Goal: Check status: Check status

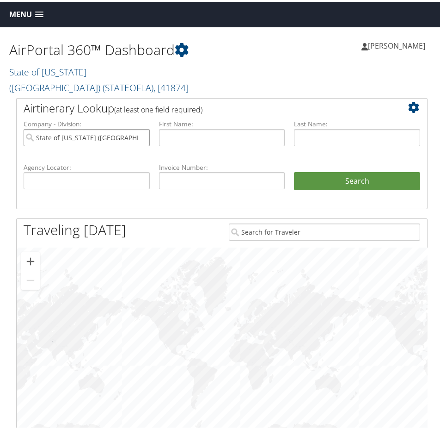
click at [140, 127] on input "State of Louisiana (SOLA)" at bounding box center [87, 135] width 126 height 17
click at [88, 170] on input "text" at bounding box center [87, 178] width 126 height 17
paste input "DH9CZW"
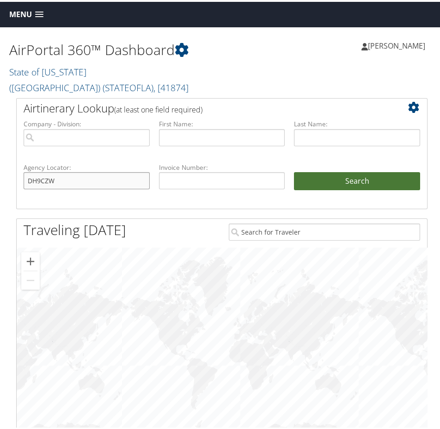
type input "DH9CZW"
click at [382, 170] on button "Search" at bounding box center [357, 179] width 126 height 18
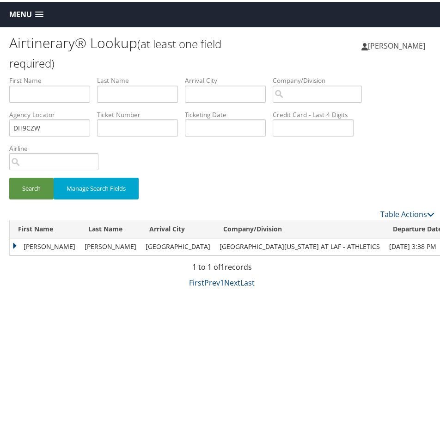
click at [12, 245] on td "[PERSON_NAME]" at bounding box center [45, 244] width 70 height 17
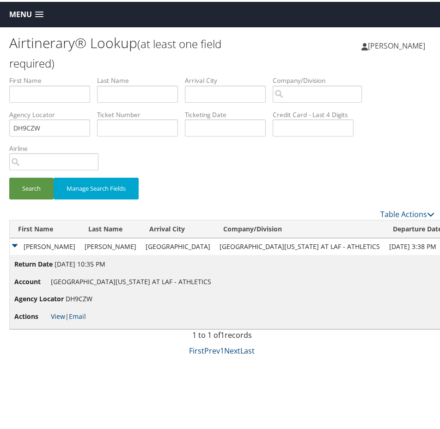
click at [58, 311] on link "View" at bounding box center [58, 314] width 14 height 9
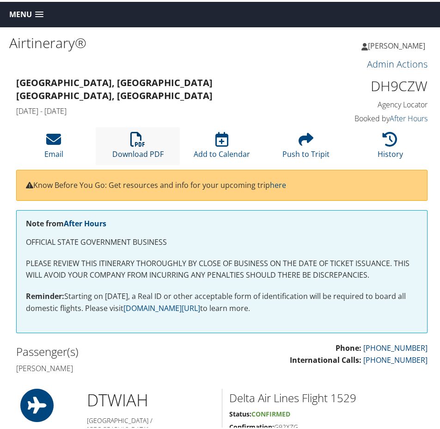
click at [130, 137] on icon at bounding box center [137, 137] width 15 height 15
click at [392, 150] on link "History" at bounding box center [390, 146] width 25 height 22
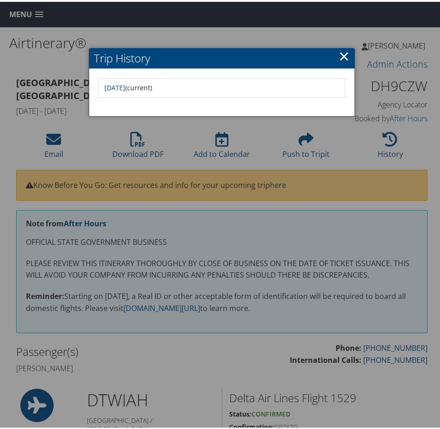
click at [340, 55] on link "×" at bounding box center [344, 54] width 11 height 18
